Goal: Information Seeking & Learning: Understand process/instructions

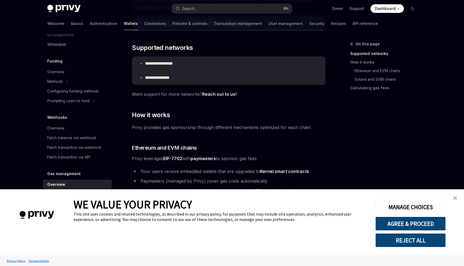
scroll to position [121, 0]
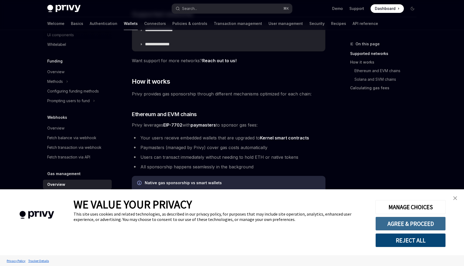
click at [405, 225] on button "AGREE & PROCEED" at bounding box center [410, 224] width 70 height 14
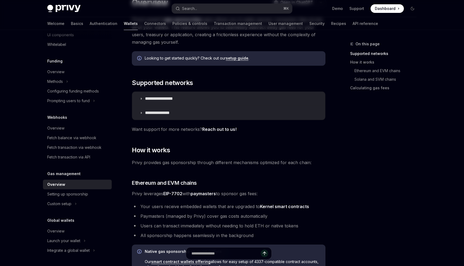
scroll to position [0, 0]
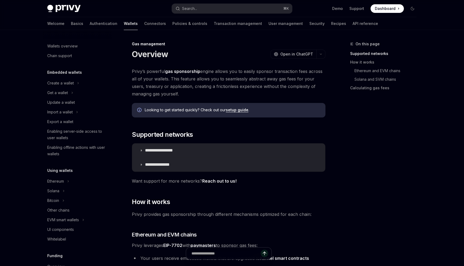
scroll to position [195, 0]
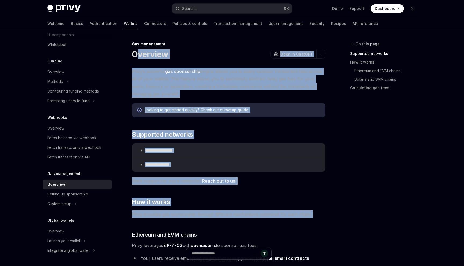
drag, startPoint x: 136, startPoint y: 54, endPoint x: 240, endPoint y: 224, distance: 199.5
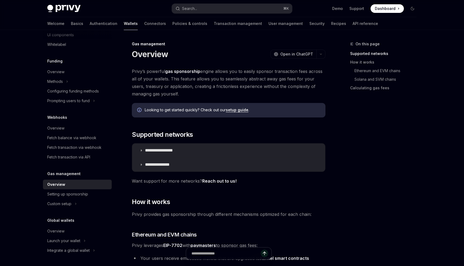
click at [155, 54] on h1 "Overview" at bounding box center [150, 54] width 36 height 10
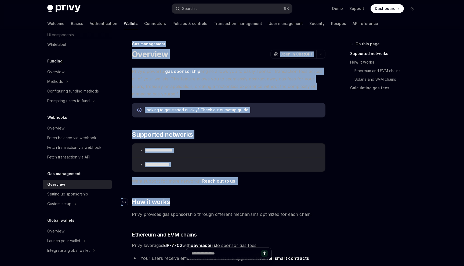
drag, startPoint x: 133, startPoint y: 41, endPoint x: 221, endPoint y: 201, distance: 182.5
click at [292, 53] on span "Open in ChatGPT" at bounding box center [296, 54] width 33 height 5
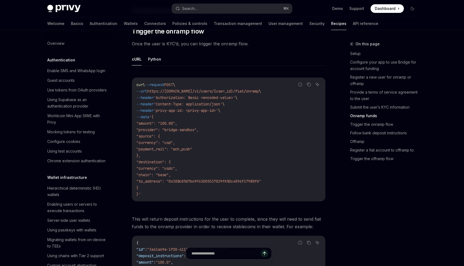
scroll to position [1022, 0]
